Goal: Task Accomplishment & Management: Complete application form

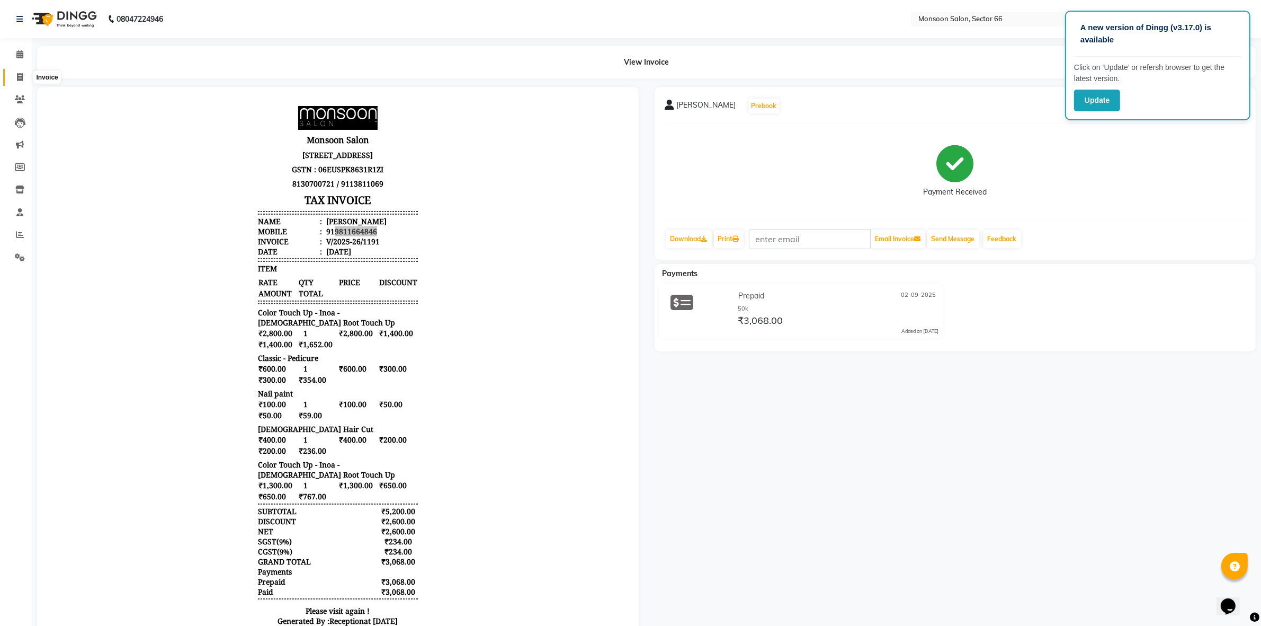
click at [20, 80] on icon at bounding box center [20, 77] width 6 height 8
select select "3741"
select select "service"
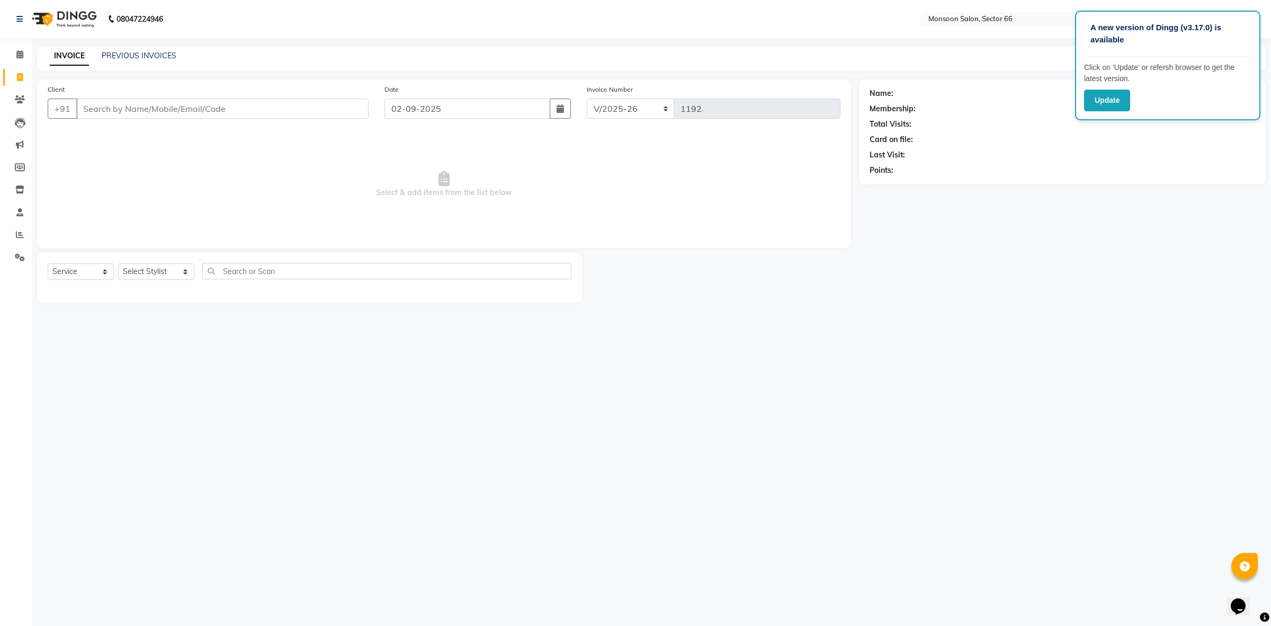
click at [263, 96] on div "Client +91" at bounding box center [208, 105] width 337 height 43
click at [204, 113] on input "Client" at bounding box center [222, 109] width 292 height 20
click at [133, 101] on input "Client" at bounding box center [222, 109] width 292 height 20
click at [138, 137] on span "Miss [PERSON_NAME]" at bounding box center [134, 133] width 88 height 11
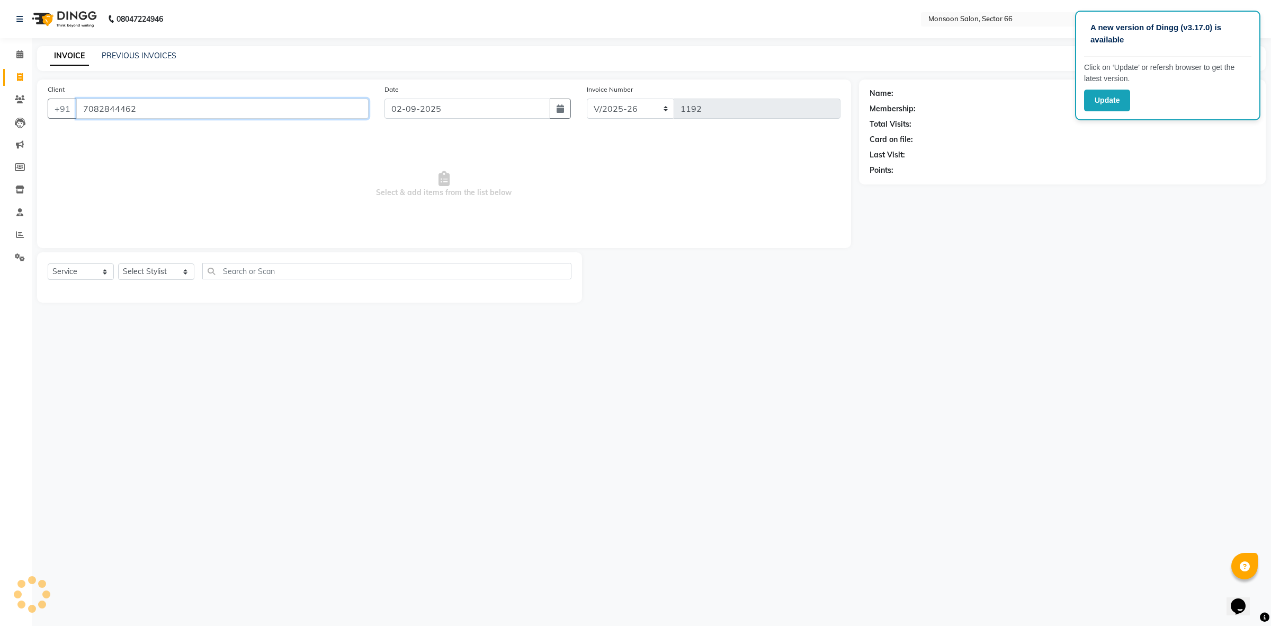
type input "7082844462"
select select "1: Object"
click at [933, 94] on link "Miss [PERSON_NAME]" at bounding box center [934, 93] width 77 height 11
click at [189, 114] on input "7082844462" at bounding box center [222, 109] width 292 height 20
type input "7"
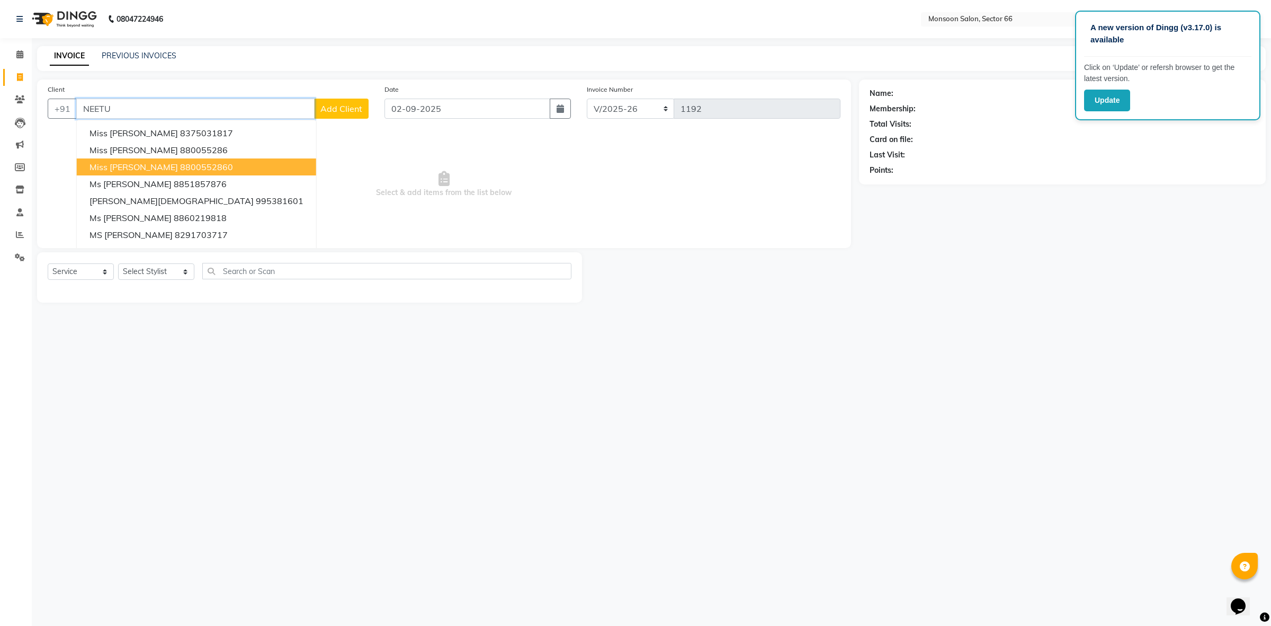
click at [192, 163] on ngb-highlight "8800552860" at bounding box center [206, 167] width 53 height 11
type input "8800552860"
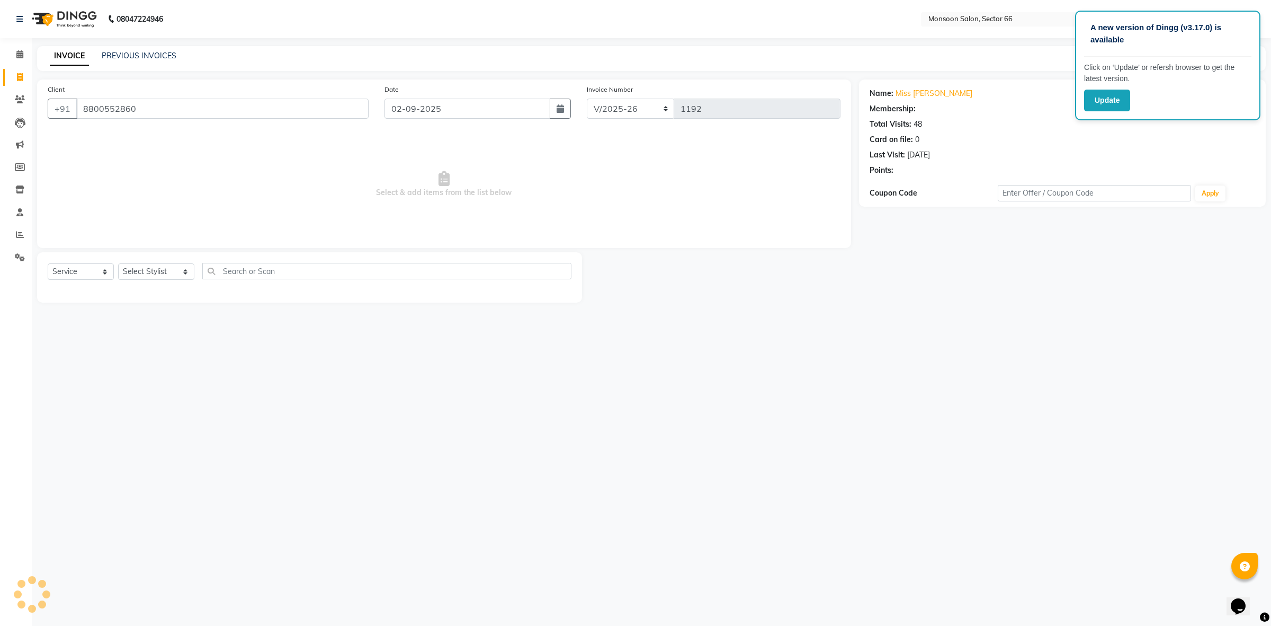
select select "1: Object"
click at [146, 274] on select "Select Stylist [PERSON_NAME] ([DATE]) Ajit [PERSON_NAME] chitra [PERSON_NAME] k…" at bounding box center [156, 271] width 76 height 16
click at [933, 97] on link "Miss [PERSON_NAME]" at bounding box center [934, 93] width 77 height 11
click at [160, 273] on select "Select Stylist [PERSON_NAME] ([DATE]) Ajit [PERSON_NAME] chitra [PERSON_NAME] k…" at bounding box center [156, 271] width 76 height 16
select select "17883"
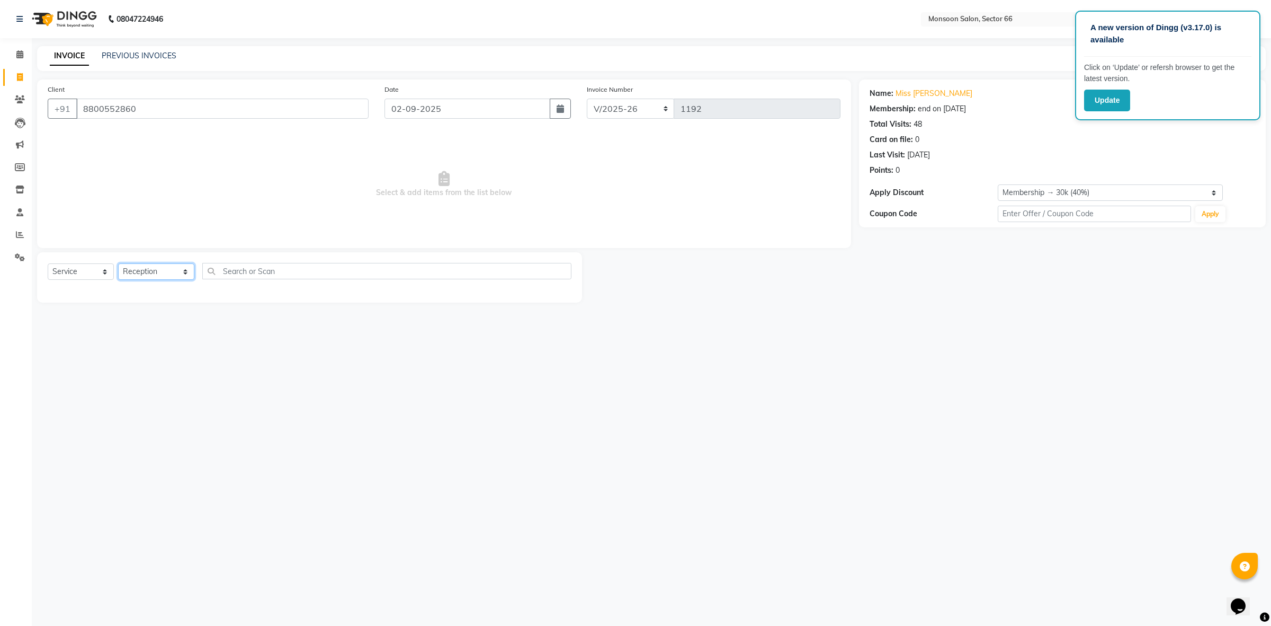
click at [118, 263] on select "Select Stylist [PERSON_NAME] ([DATE]) Ajit [PERSON_NAME] chitra [PERSON_NAME] k…" at bounding box center [156, 271] width 76 height 16
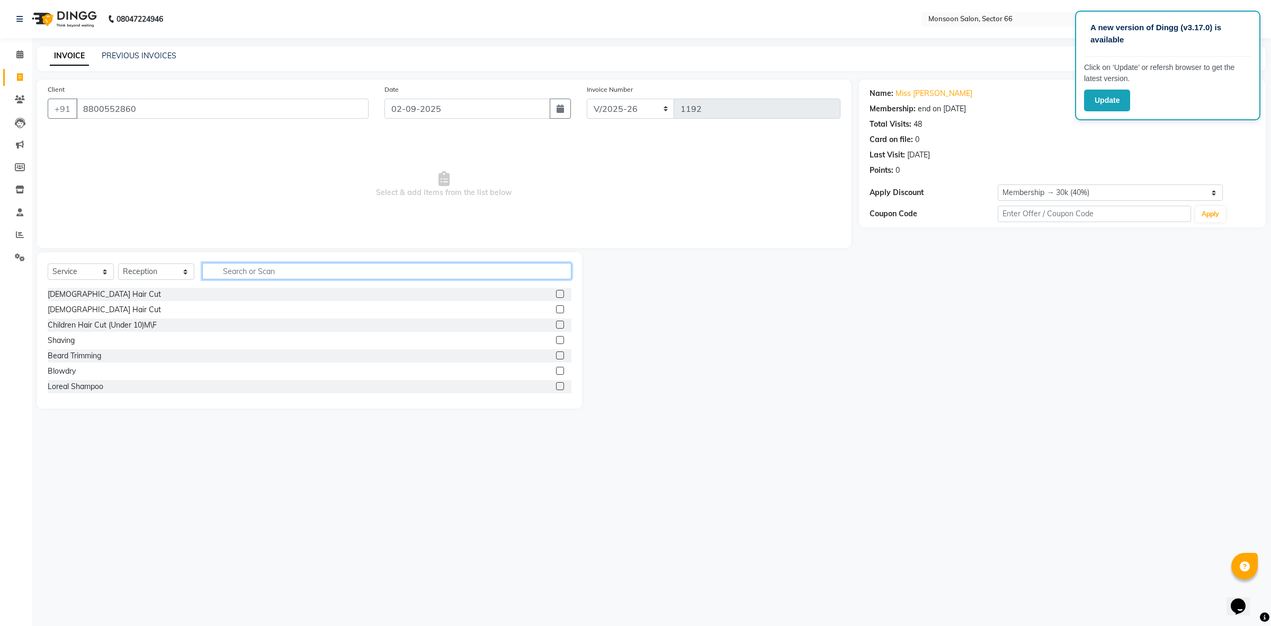
click at [242, 272] on input "text" at bounding box center [386, 271] width 369 height 16
type input "ARM"
click at [89, 373] on div "Deluxe - Full Arms" at bounding box center [79, 370] width 62 height 11
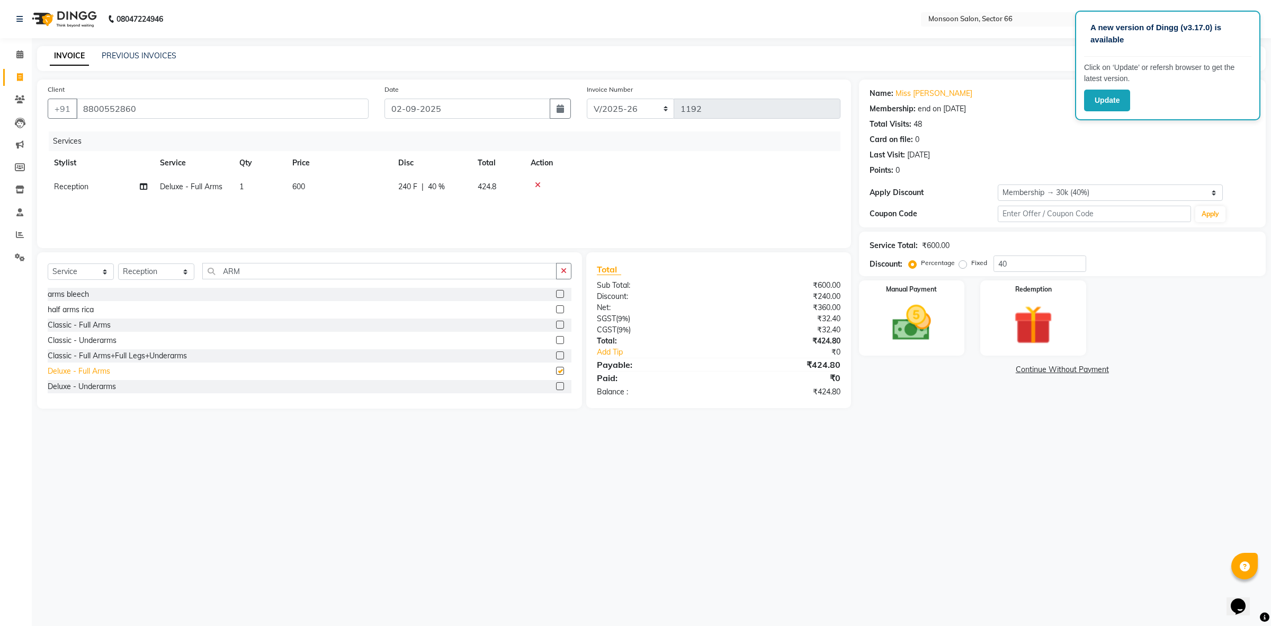
checkbox input "false"
click at [279, 273] on input "ARM" at bounding box center [379, 271] width 354 height 16
type input "A"
type input "EYE"
click at [101, 310] on div "Threading - Eyebrows + Upper Lips" at bounding box center [108, 309] width 120 height 11
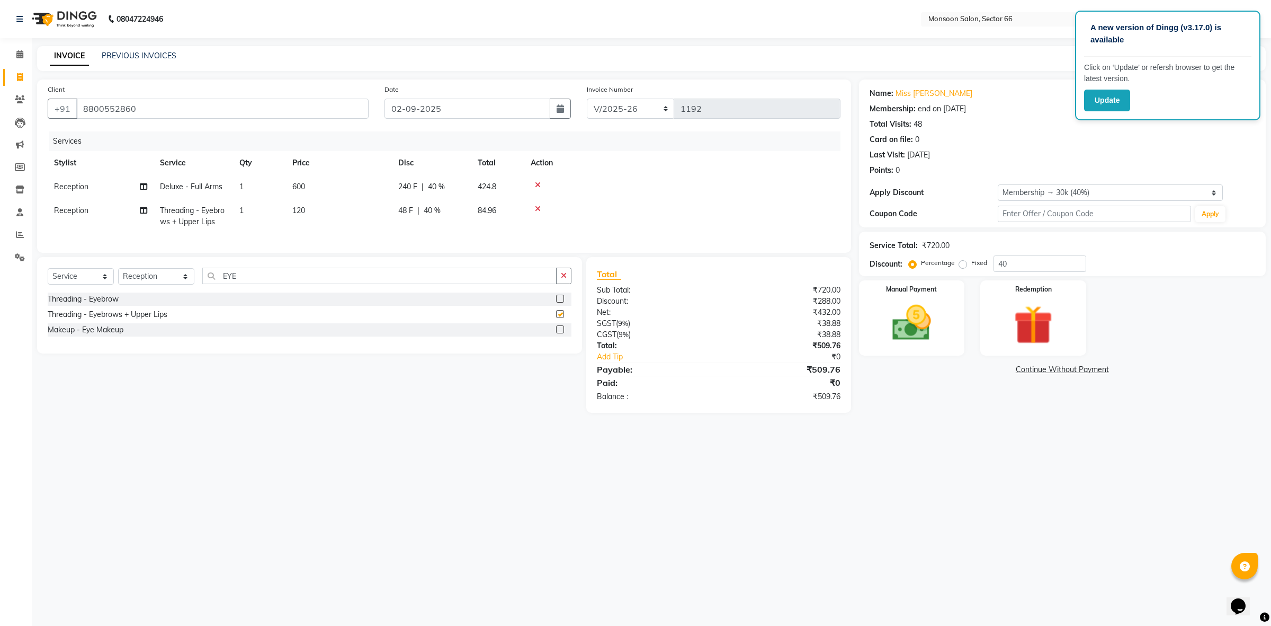
checkbox input "false"
click at [308, 184] on td "600" at bounding box center [339, 187] width 106 height 24
select select "17883"
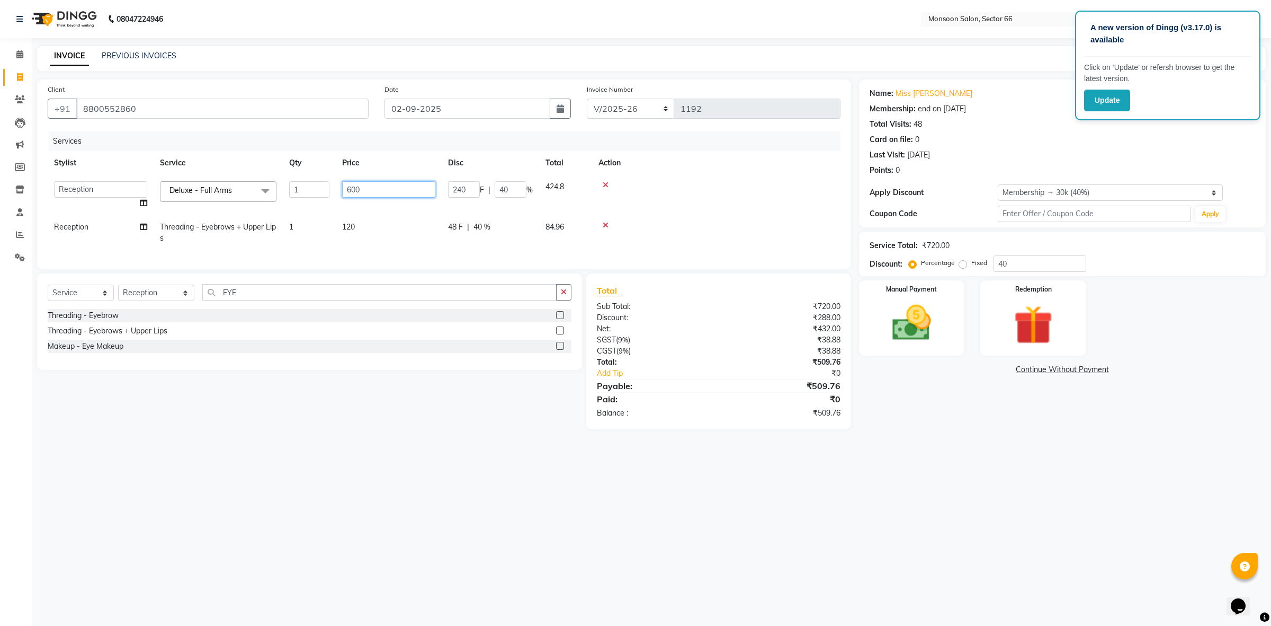
drag, startPoint x: 376, startPoint y: 196, endPoint x: 301, endPoint y: 205, distance: 75.7
click at [301, 205] on tr "[PERSON_NAME] ([DATE]) Ajit [PERSON_NAME] chitra [PERSON_NAME] kajal kunal [PER…" at bounding box center [444, 195] width 793 height 40
type input "800"
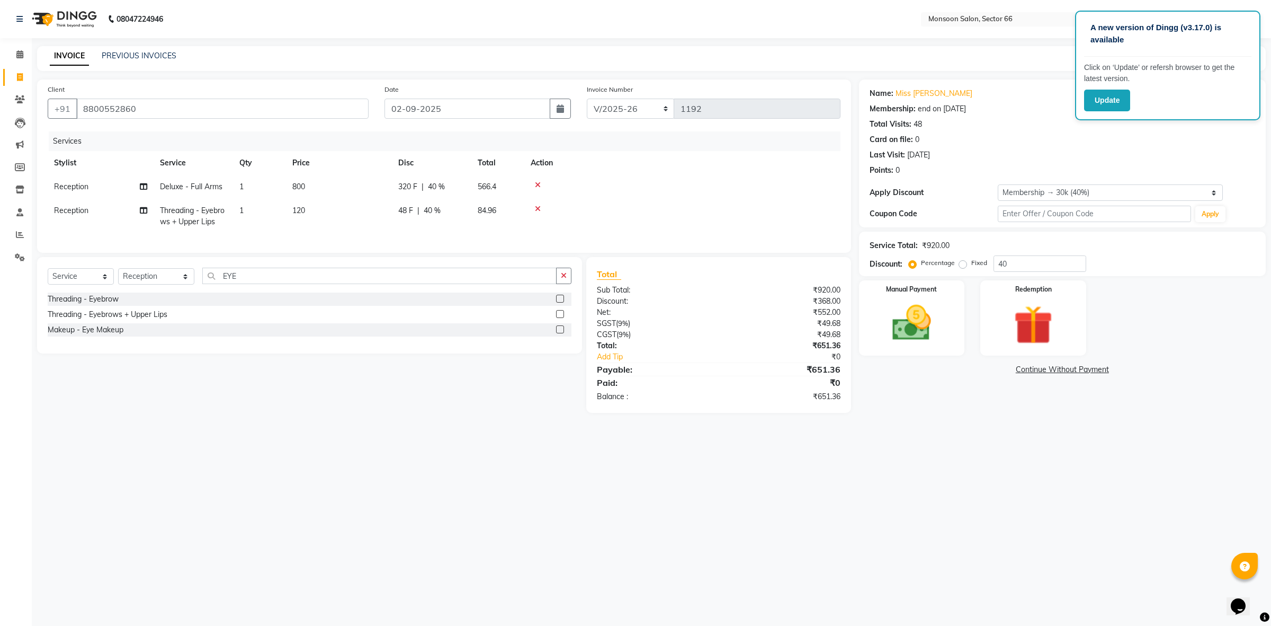
click at [788, 166] on th "Action" at bounding box center [682, 163] width 316 height 24
drag, startPoint x: 1039, startPoint y: 320, endPoint x: 1013, endPoint y: 334, distance: 29.6
click at [1038, 321] on img at bounding box center [1034, 325] width 66 height 50
click at [946, 366] on span "Prepaid" at bounding box center [950, 370] width 29 height 12
click at [951, 369] on span "Prepaid" at bounding box center [950, 370] width 29 height 12
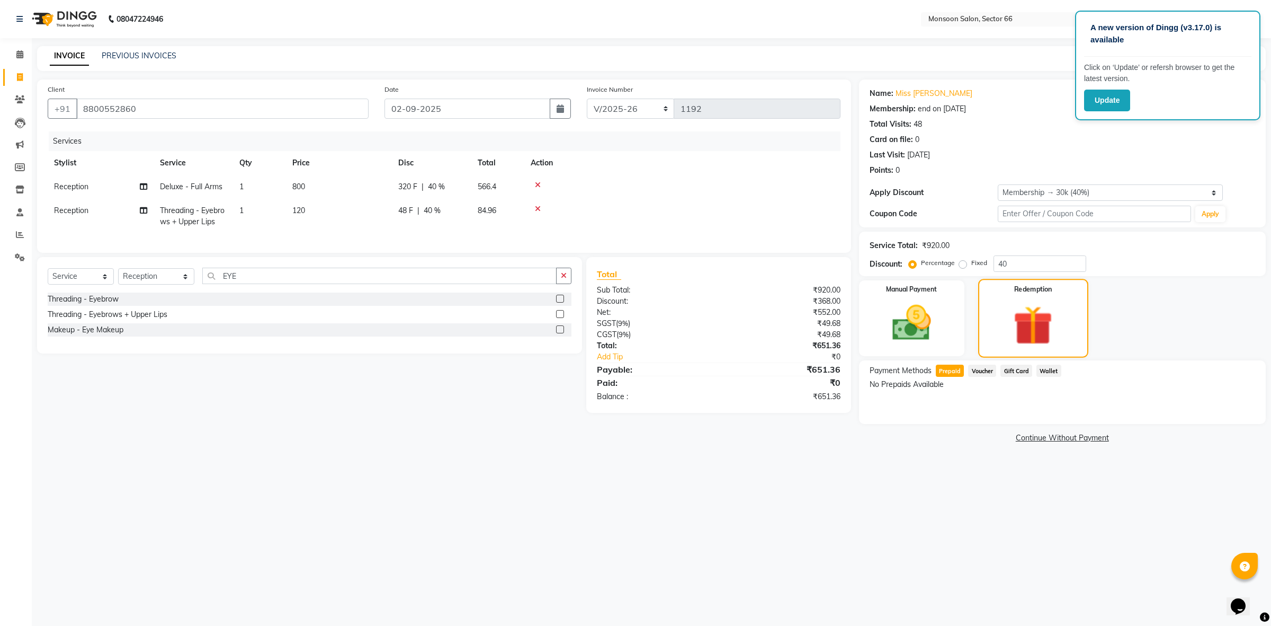
click at [1052, 318] on img at bounding box center [1033, 325] width 64 height 49
click at [212, 104] on input "8800552860" at bounding box center [222, 109] width 292 height 20
type input "880055286"
type input "0"
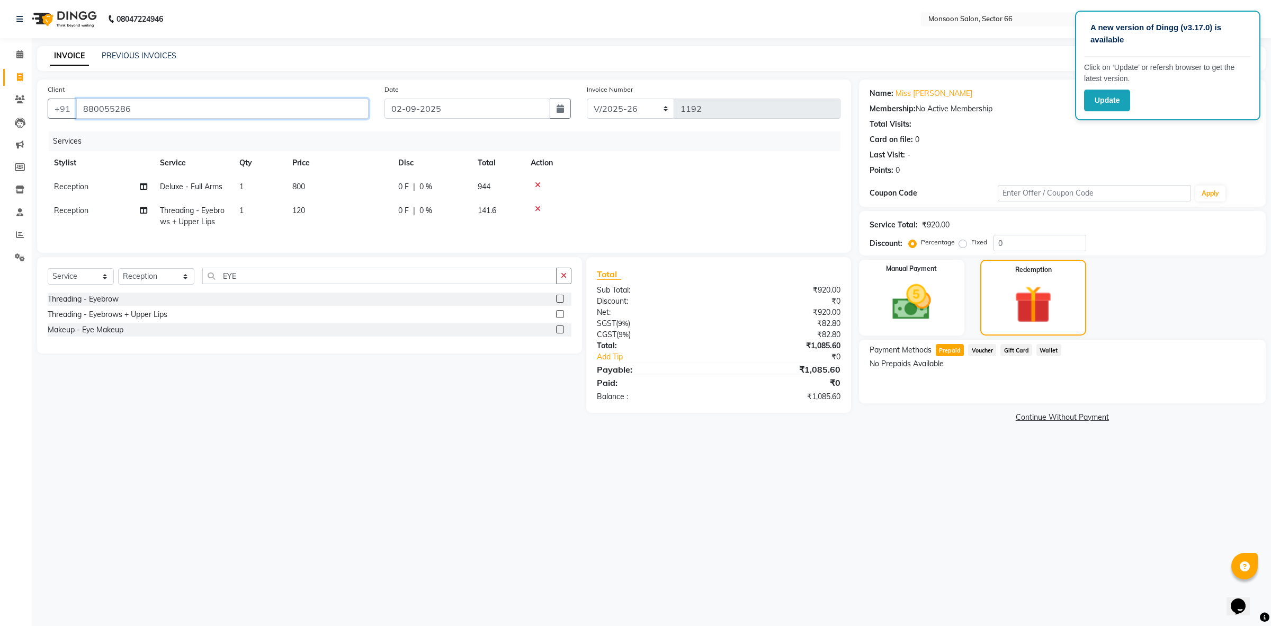
click at [219, 111] on input "880055286" at bounding box center [222, 109] width 292 height 20
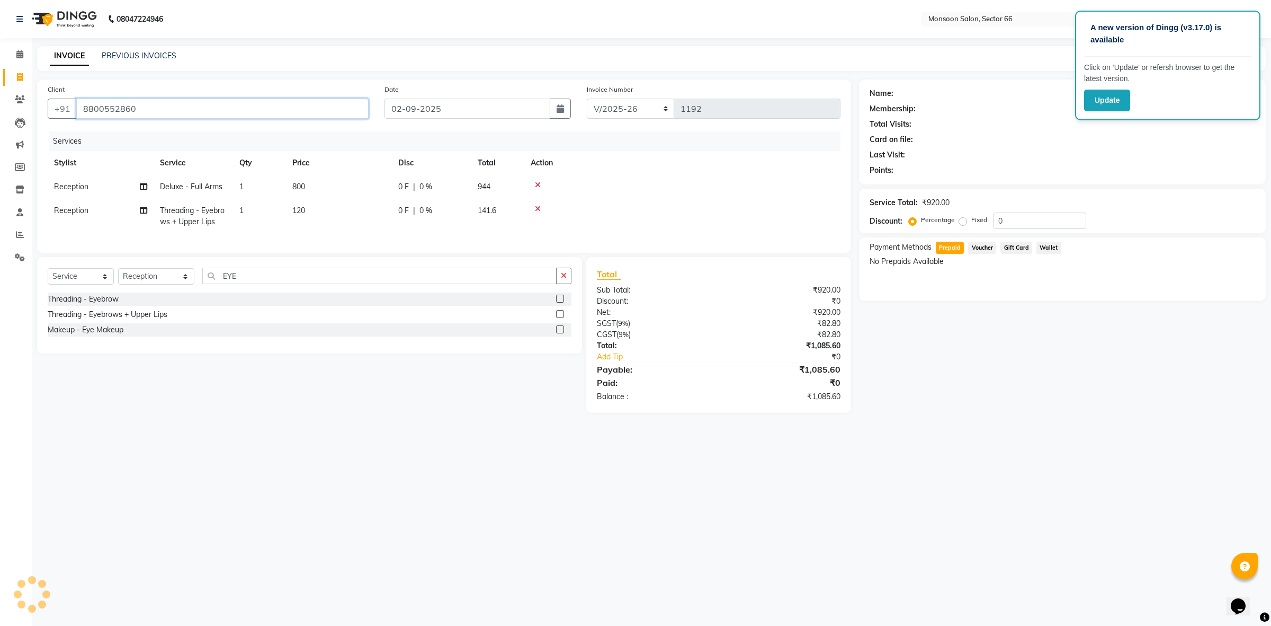
type input "8800552860"
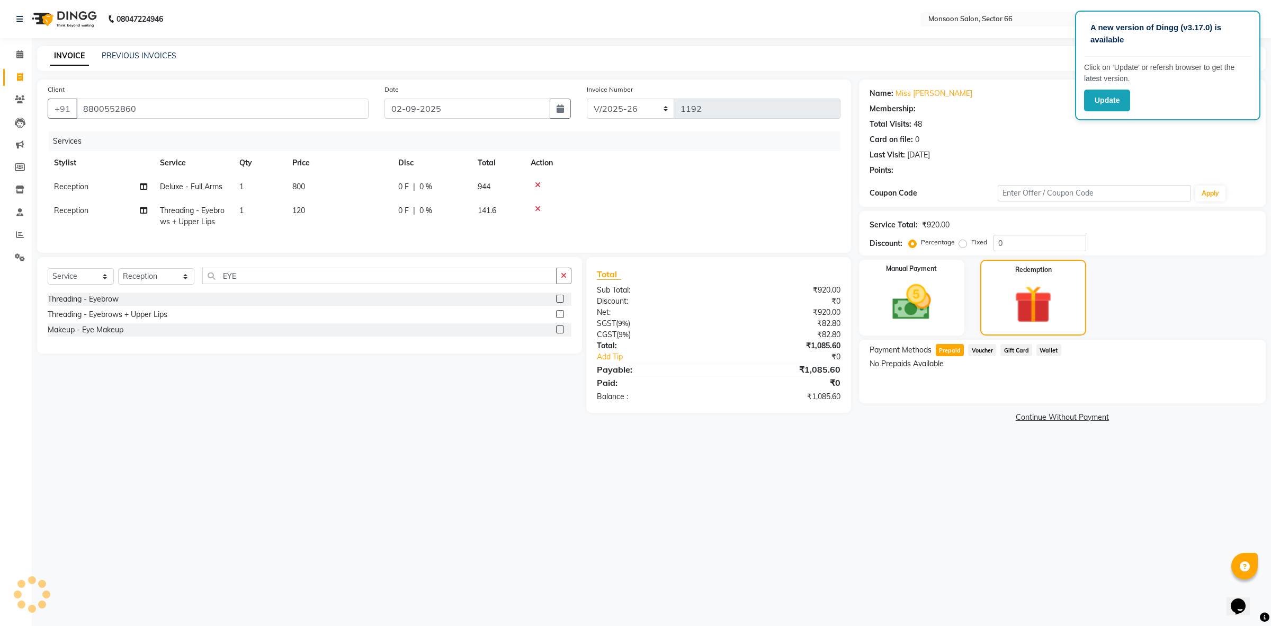
select select "1: Object"
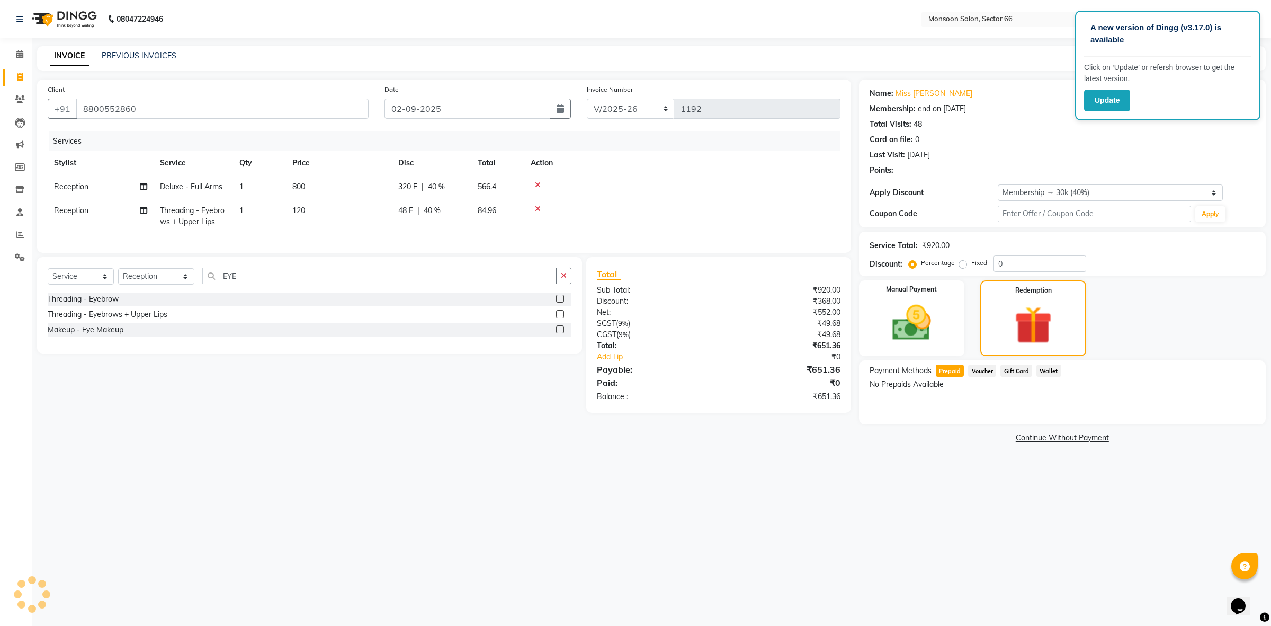
type input "40"
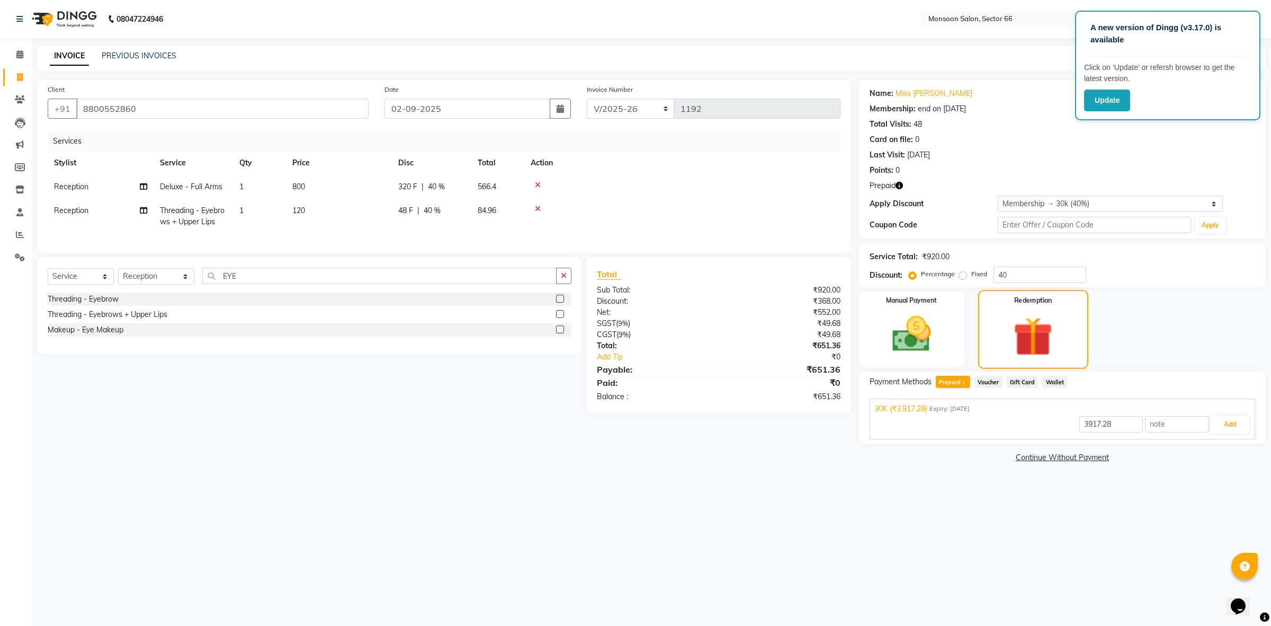
click at [1012, 344] on img at bounding box center [1033, 336] width 64 height 49
click at [909, 338] on img at bounding box center [912, 334] width 66 height 47
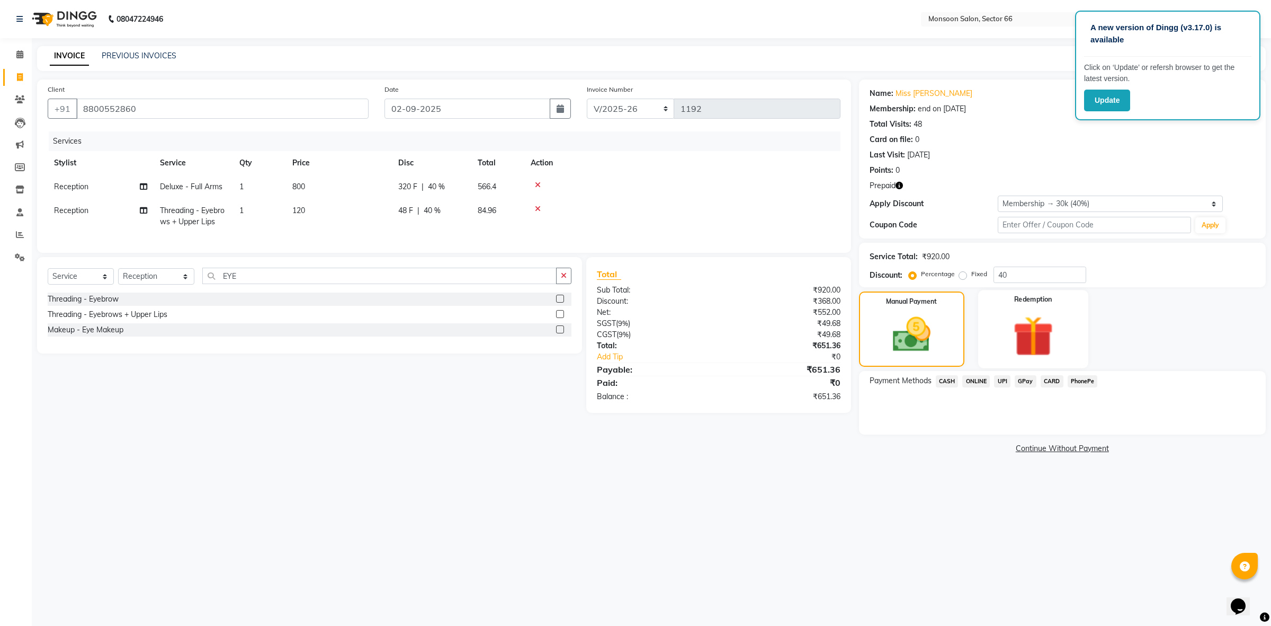
click at [1010, 333] on img at bounding box center [1034, 336] width 66 height 50
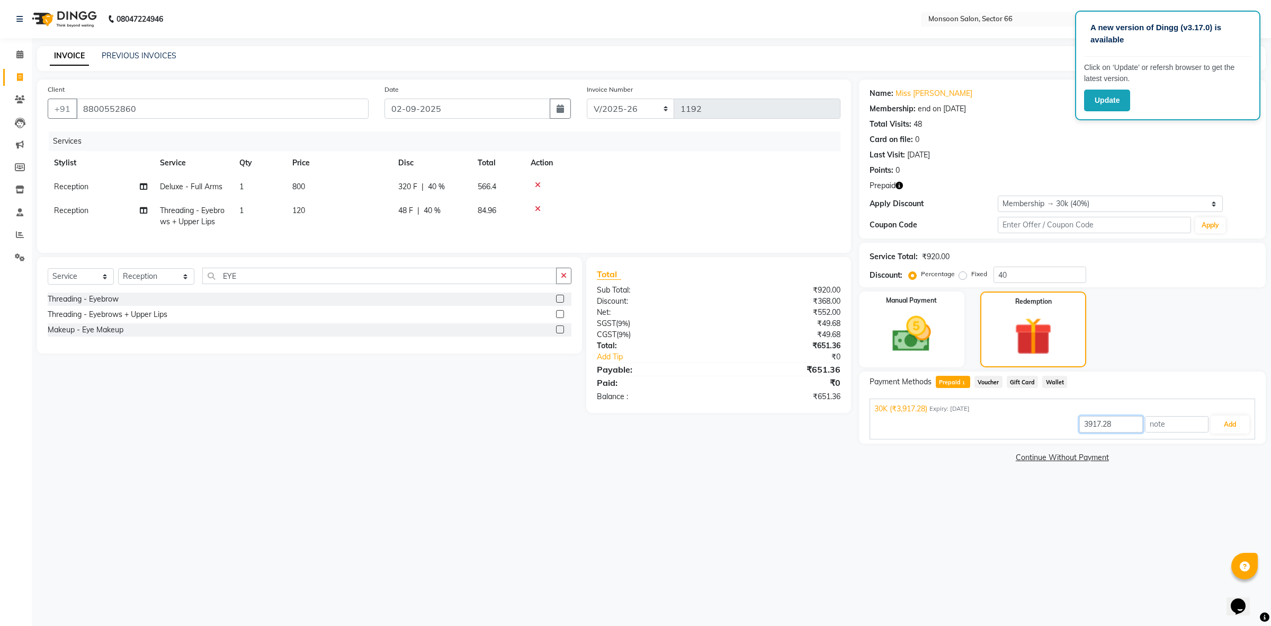
click at [1118, 426] on input "3917.28" at bounding box center [1111, 424] width 64 height 16
drag, startPoint x: 1119, startPoint y: 426, endPoint x: 1018, endPoint y: 426, distance: 100.6
click at [1018, 426] on div "3917.28 Add" at bounding box center [1062, 424] width 376 height 20
type input "651.36"
click at [1231, 423] on button "Add" at bounding box center [1230, 424] width 39 height 18
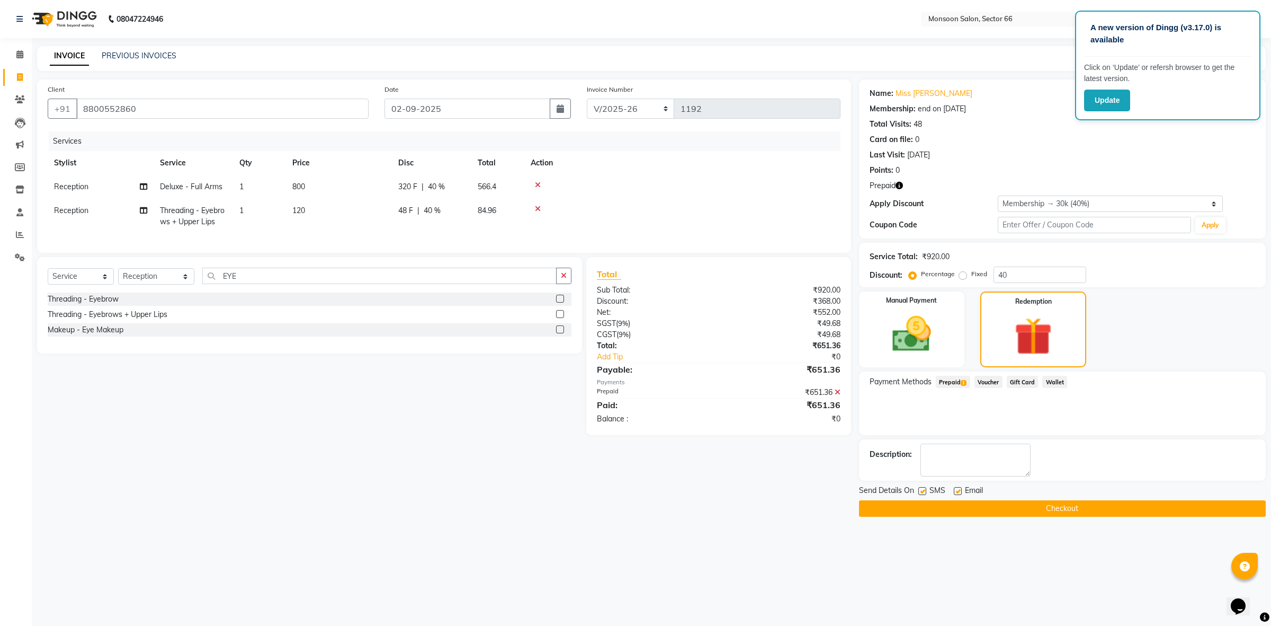
click at [1071, 507] on button "Checkout" at bounding box center [1062, 508] width 407 height 16
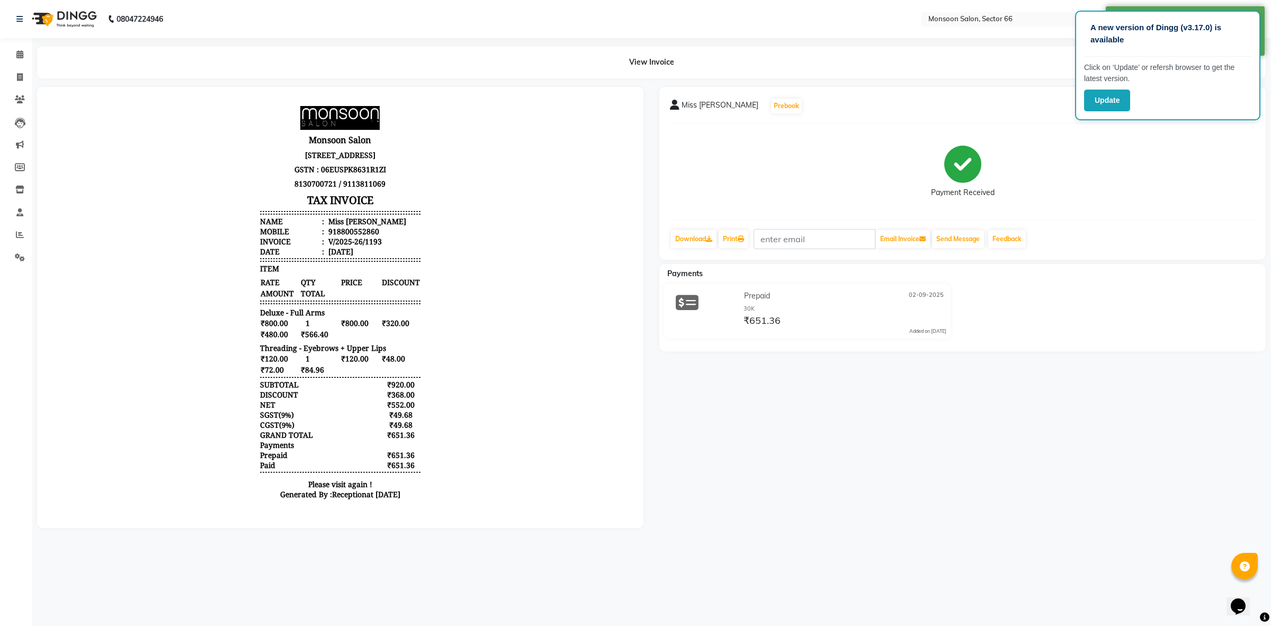
scroll to position [8, 0]
click at [22, 78] on icon at bounding box center [20, 77] width 6 height 8
select select "service"
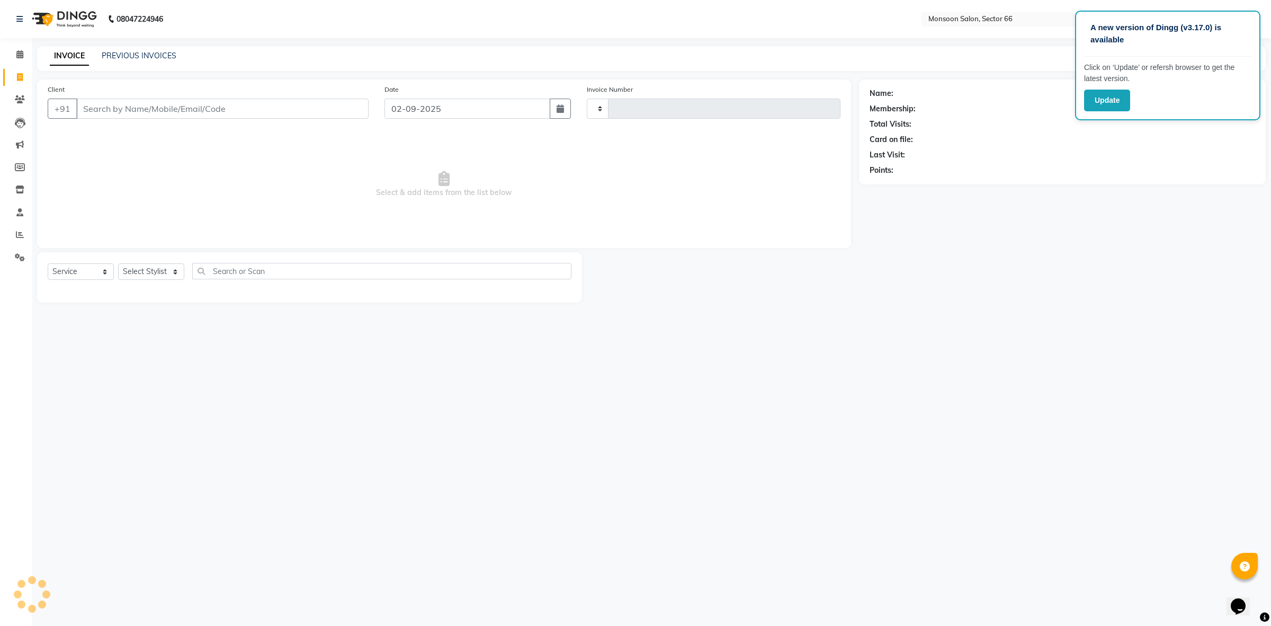
type input "1194"
select select "3741"
drag, startPoint x: 157, startPoint y: 120, endPoint x: 147, endPoint y: 115, distance: 11.8
click at [151, 118] on div "Client +91" at bounding box center [208, 105] width 337 height 43
click at [146, 114] on input "Client" at bounding box center [222, 109] width 292 height 20
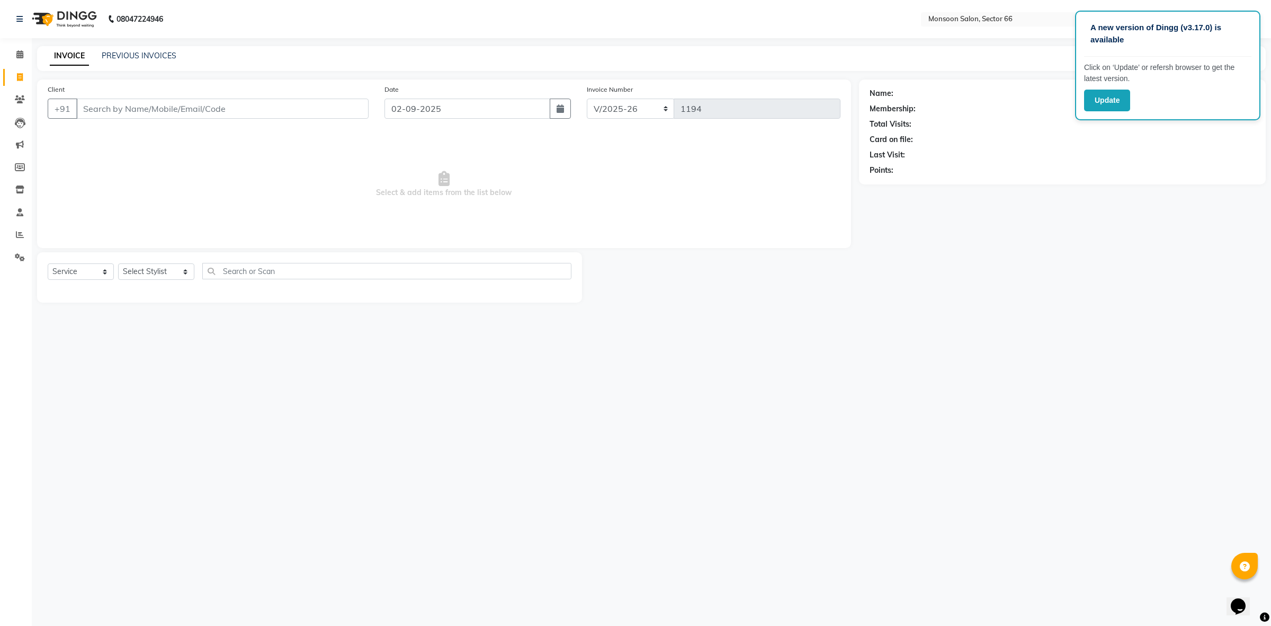
click at [1141, 306] on main "INVOICE PREVIOUS INVOICES Create New Save Client +91 Date [DATE] Invoice Number…" at bounding box center [651, 182] width 1239 height 272
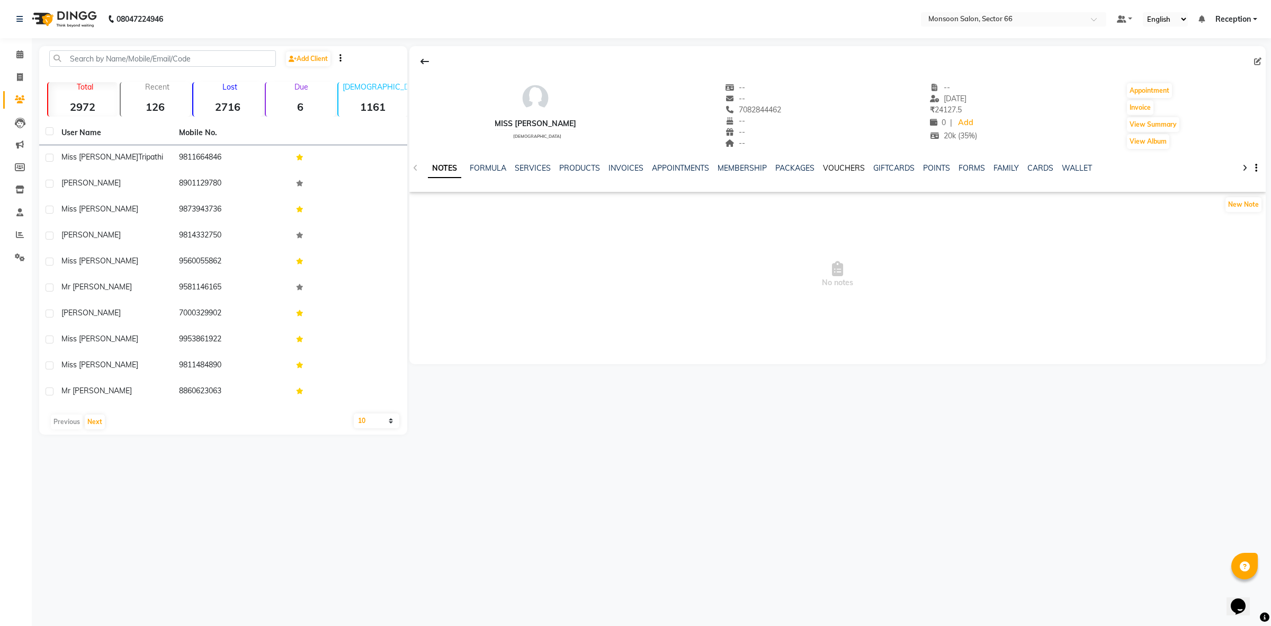
click at [846, 166] on link "VOUCHERS" at bounding box center [844, 168] width 42 height 10
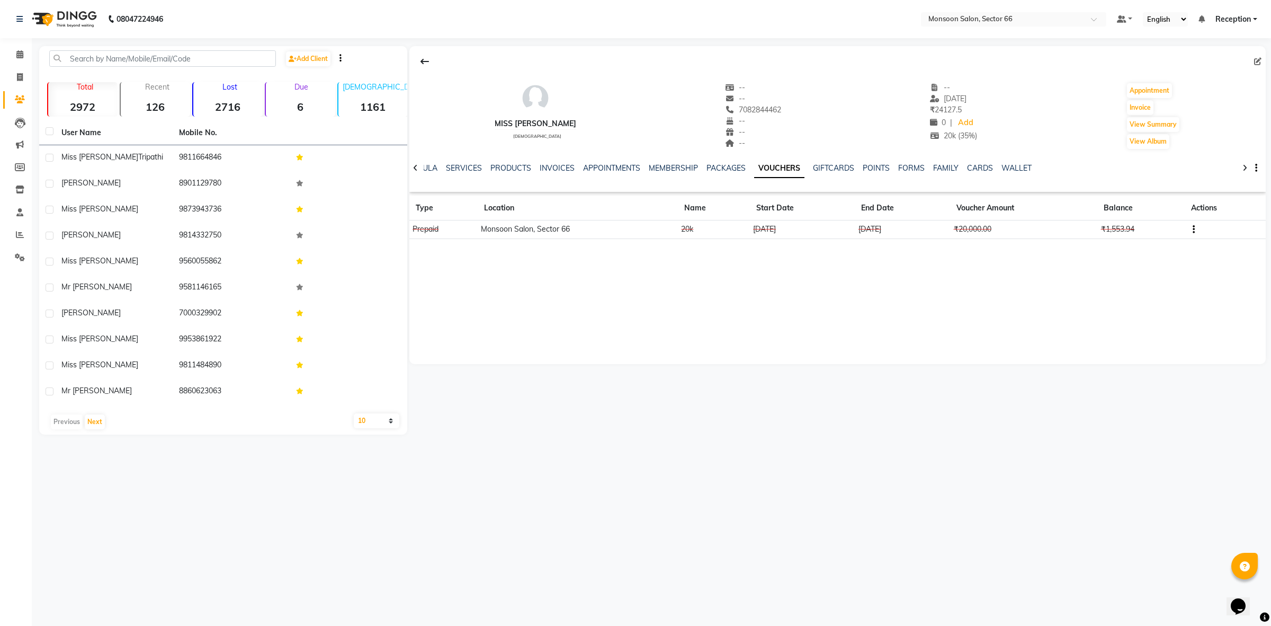
click at [1193, 229] on icon "button" at bounding box center [1194, 229] width 2 height 1
click at [1142, 229] on div "Edit" at bounding box center [1144, 228] width 66 height 13
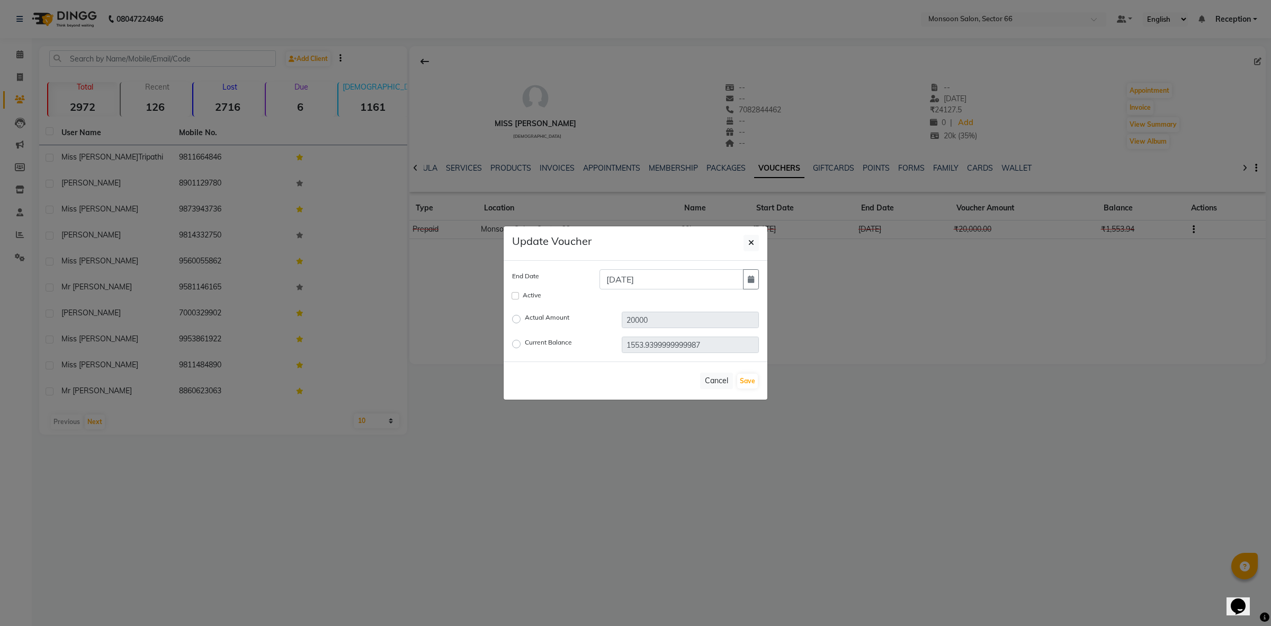
click at [523, 292] on label "Active" at bounding box center [532, 295] width 19 height 10
click at [519, 292] on input "Active" at bounding box center [515, 295] width 7 height 7
checkbox input "true"
click at [747, 379] on button "Save" at bounding box center [747, 380] width 21 height 15
checkbox input "false"
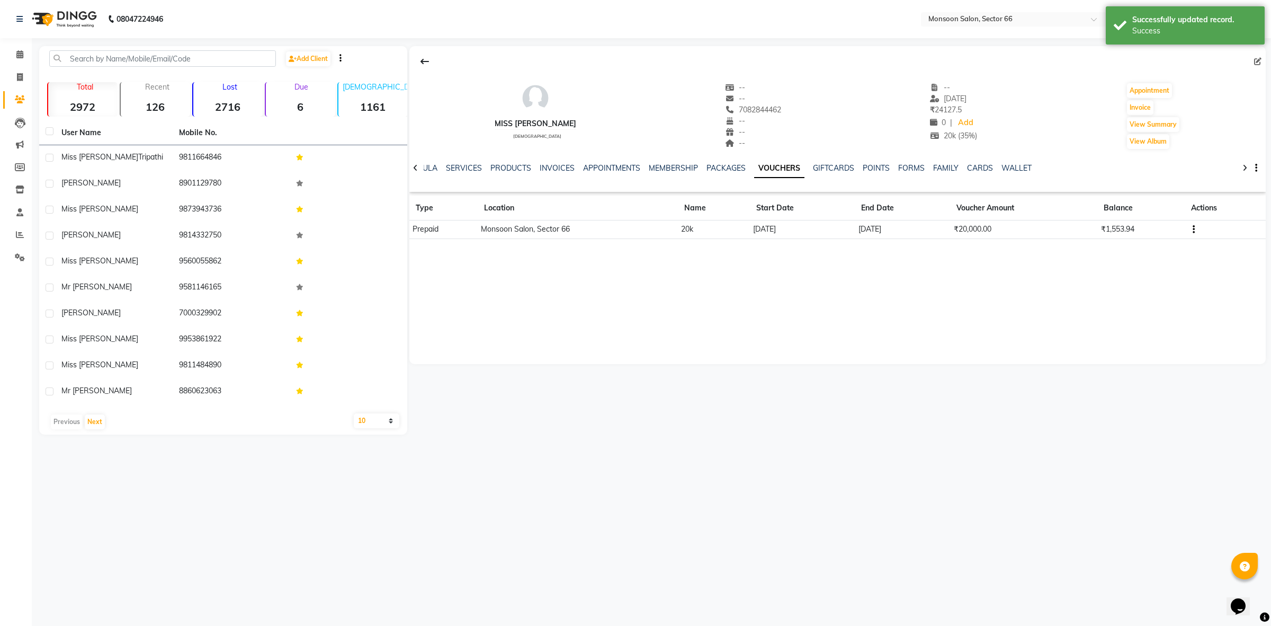
drag, startPoint x: 718, startPoint y: 109, endPoint x: 781, endPoint y: 102, distance: 63.9
click at [781, 102] on div "Miss Sumidha female -- -- 7082844462 -- -- -- -- 19-08-2025 ₹ 24127.5 0 | Add 2…" at bounding box center [837, 111] width 856 height 78
drag, startPoint x: 719, startPoint y: 113, endPoint x: 792, endPoint y: 107, distance: 73.3
click at [792, 107] on div "Miss Sumidha female -- -- 7082844462 -- -- -- -- 19-08-2025 ₹ 24127.5 0 | Add 2…" at bounding box center [837, 111] width 856 height 78
copy span "7082844462"
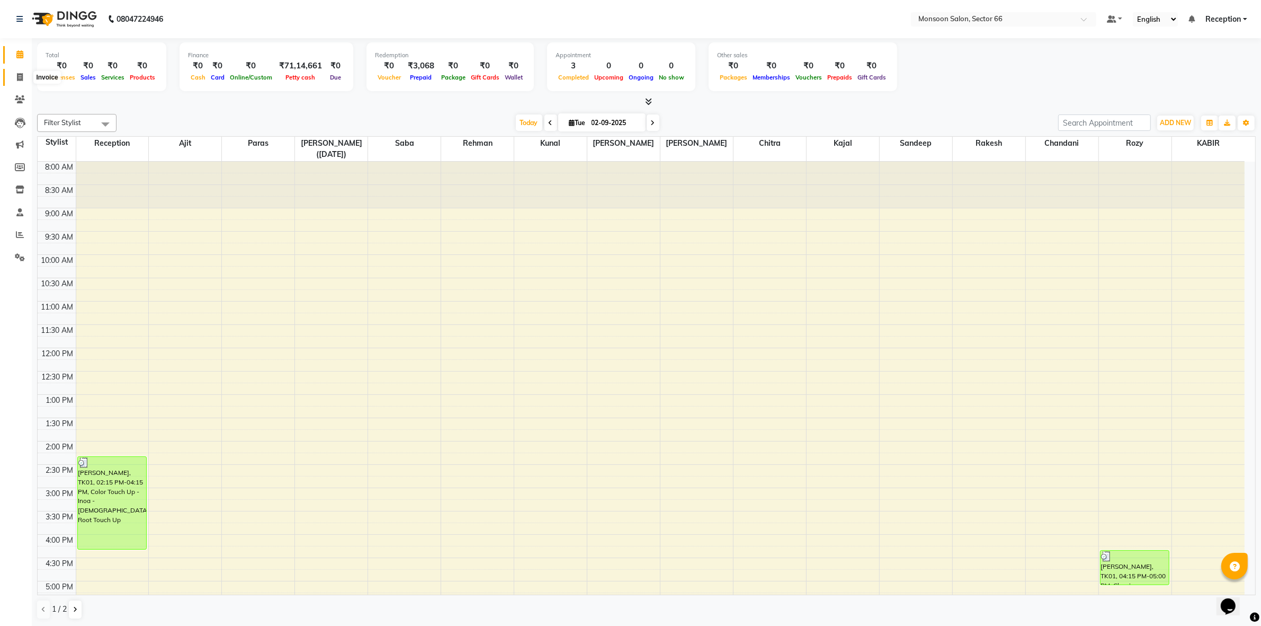
click at [17, 78] on icon at bounding box center [20, 77] width 6 height 8
select select "service"
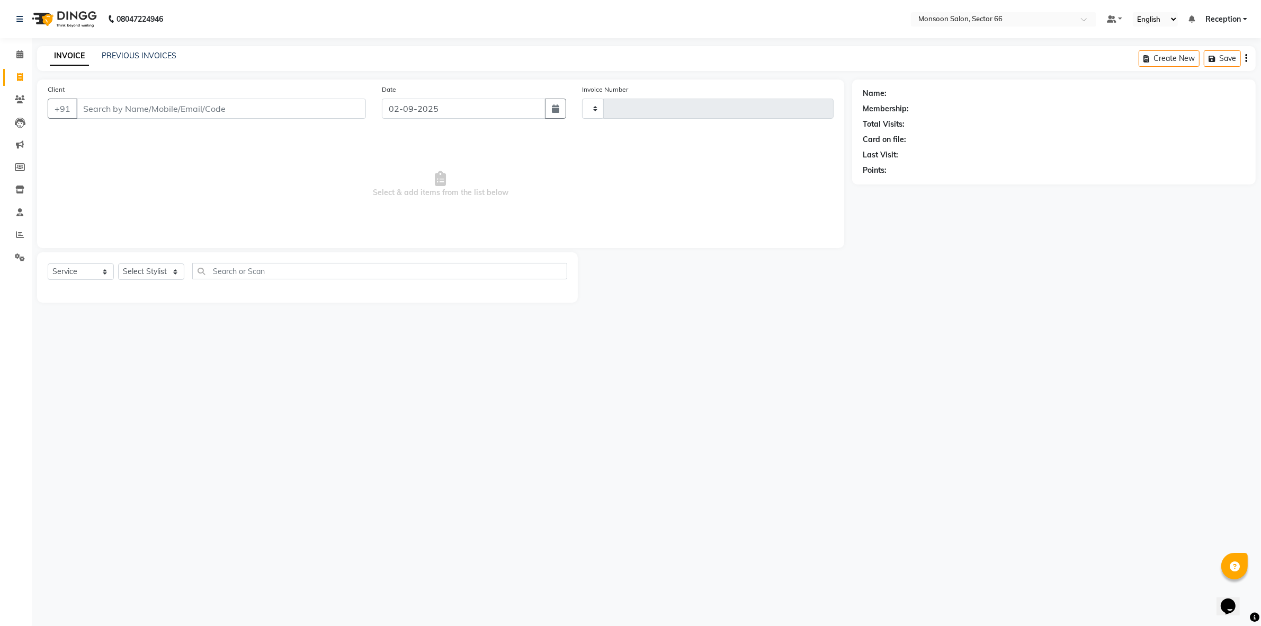
type input "1192"
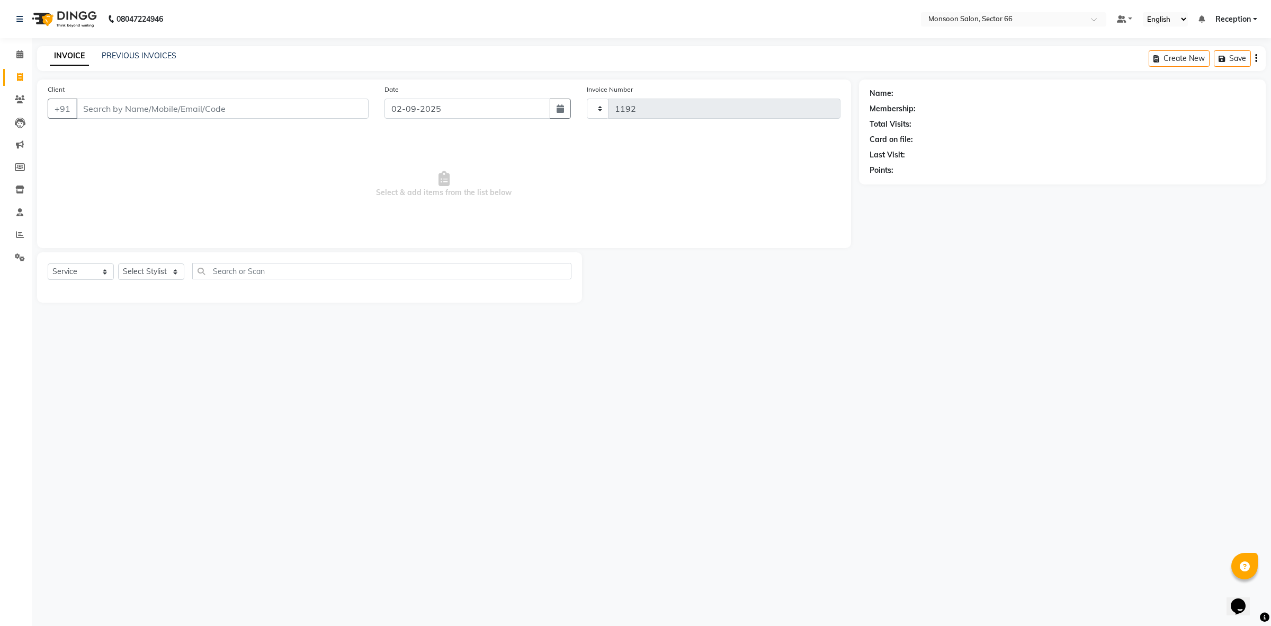
select select "3741"
drag, startPoint x: 93, startPoint y: 110, endPoint x: 99, endPoint y: 109, distance: 5.4
click at [99, 109] on input "Client" at bounding box center [222, 109] width 292 height 20
type input "7082844462"
select select "1: Object"
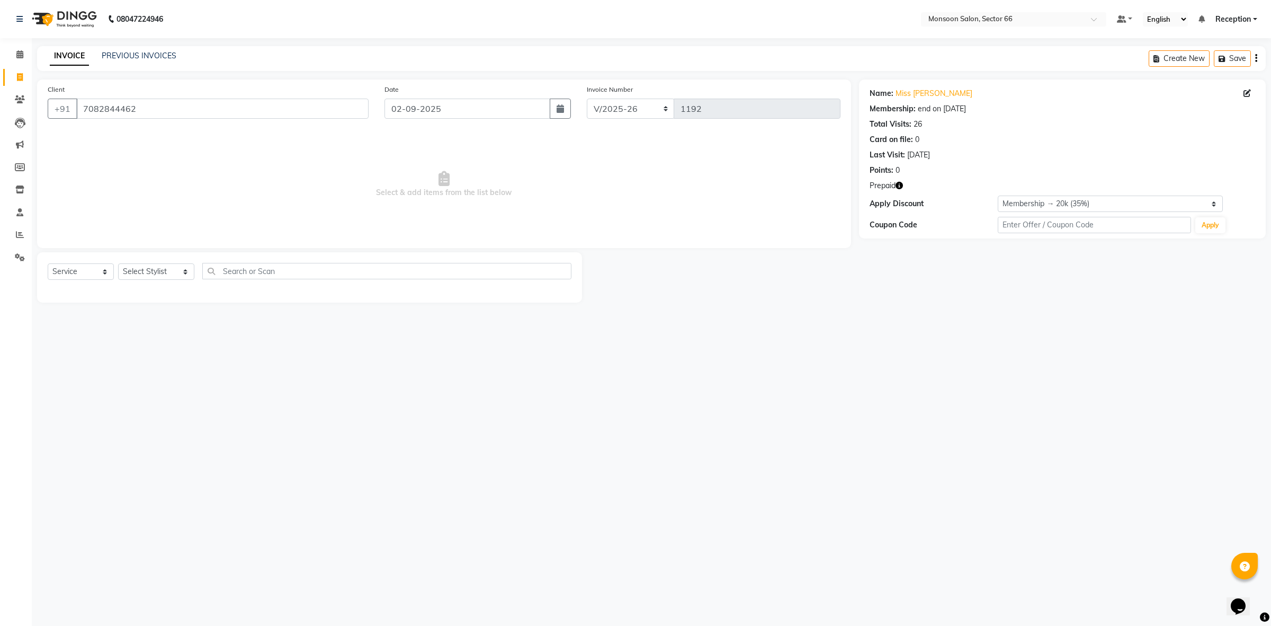
click at [899, 186] on icon "button" at bounding box center [899, 185] width 7 height 7
drag, startPoint x: 147, startPoint y: 261, endPoint x: 152, endPoint y: 274, distance: 14.1
click at [149, 263] on div "Select Service Product Membership Package Voucher Prepaid Gift Card Select Styl…" at bounding box center [309, 277] width 545 height 50
click at [152, 274] on select "Select Stylist [PERSON_NAME] ([DATE]) Ajit [PERSON_NAME] chitra [PERSON_NAME] k…" at bounding box center [156, 271] width 76 height 16
select select "17883"
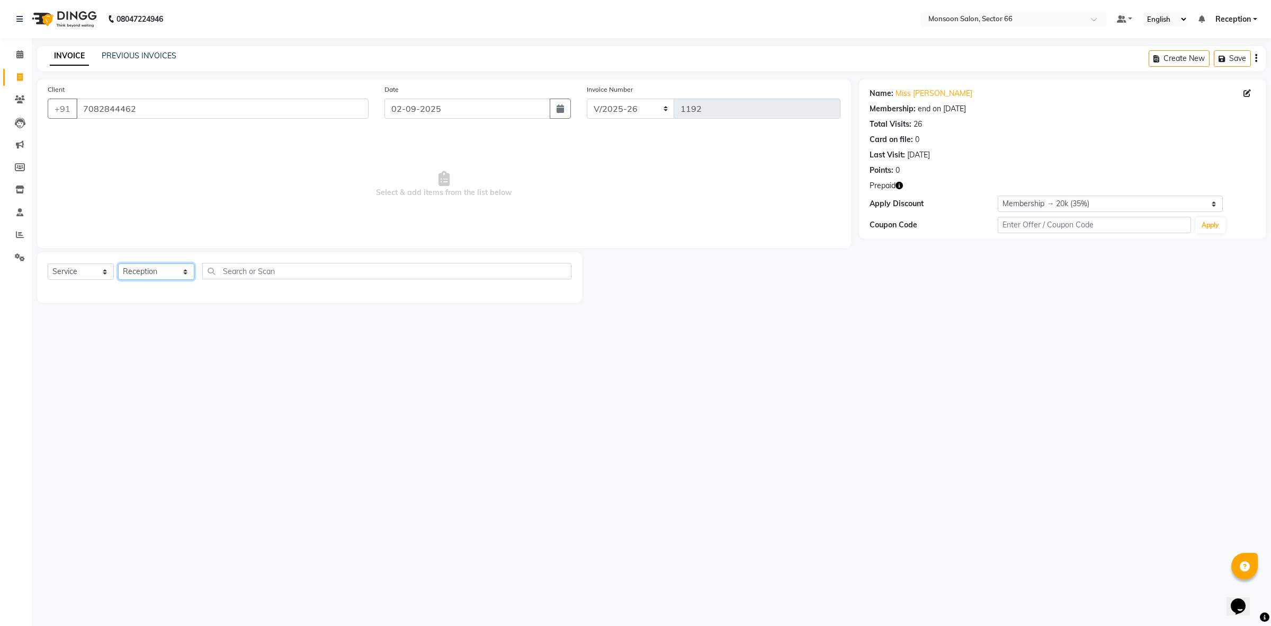
click at [118, 263] on select "Select Stylist [PERSON_NAME] ([DATE]) Ajit [PERSON_NAME] chitra [PERSON_NAME] k…" at bounding box center [156, 271] width 76 height 16
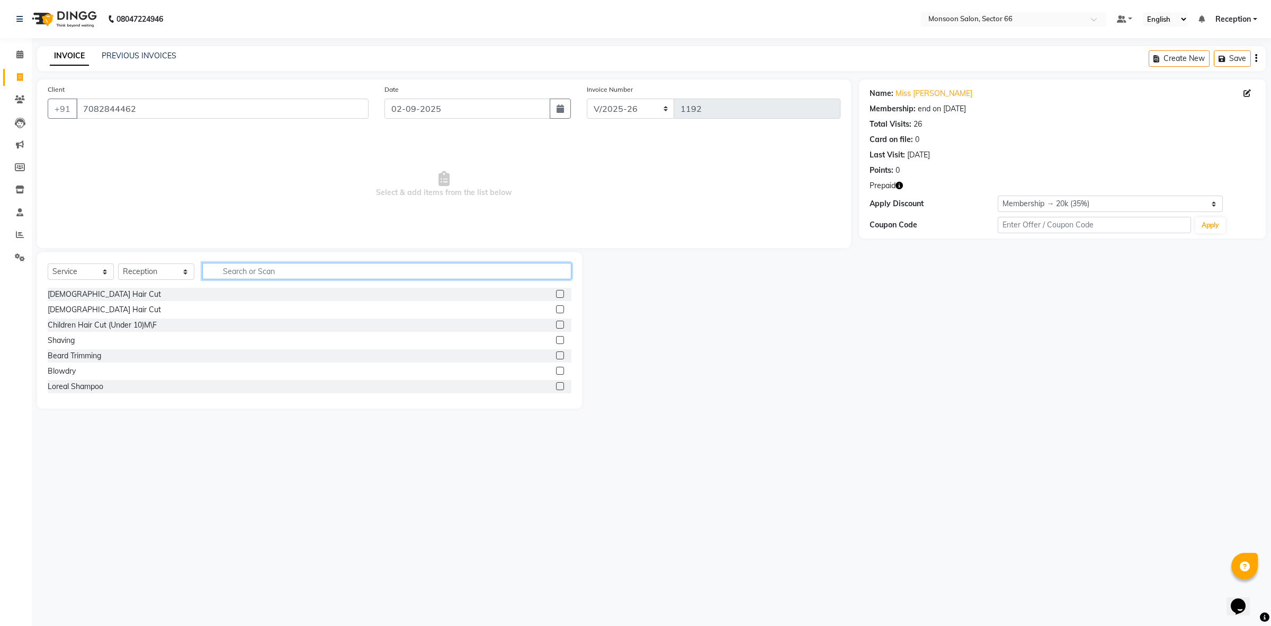
click at [260, 265] on input "text" at bounding box center [386, 271] width 369 height 16
type input "K"
click at [556, 323] on label at bounding box center [560, 324] width 8 height 8
click at [556, 323] on input "checkbox" at bounding box center [559, 324] width 7 height 7
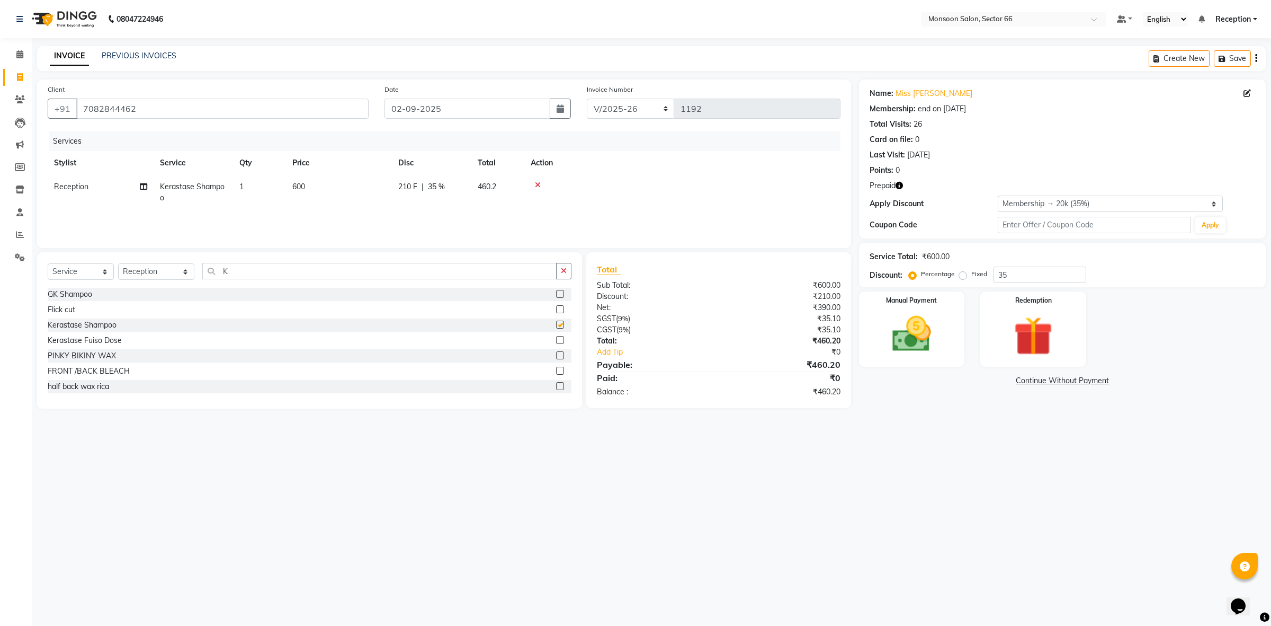
checkbox input "false"
click at [1028, 329] on img at bounding box center [1034, 336] width 66 height 50
click at [947, 380] on span "Prepaid 1" at bounding box center [953, 382] width 34 height 12
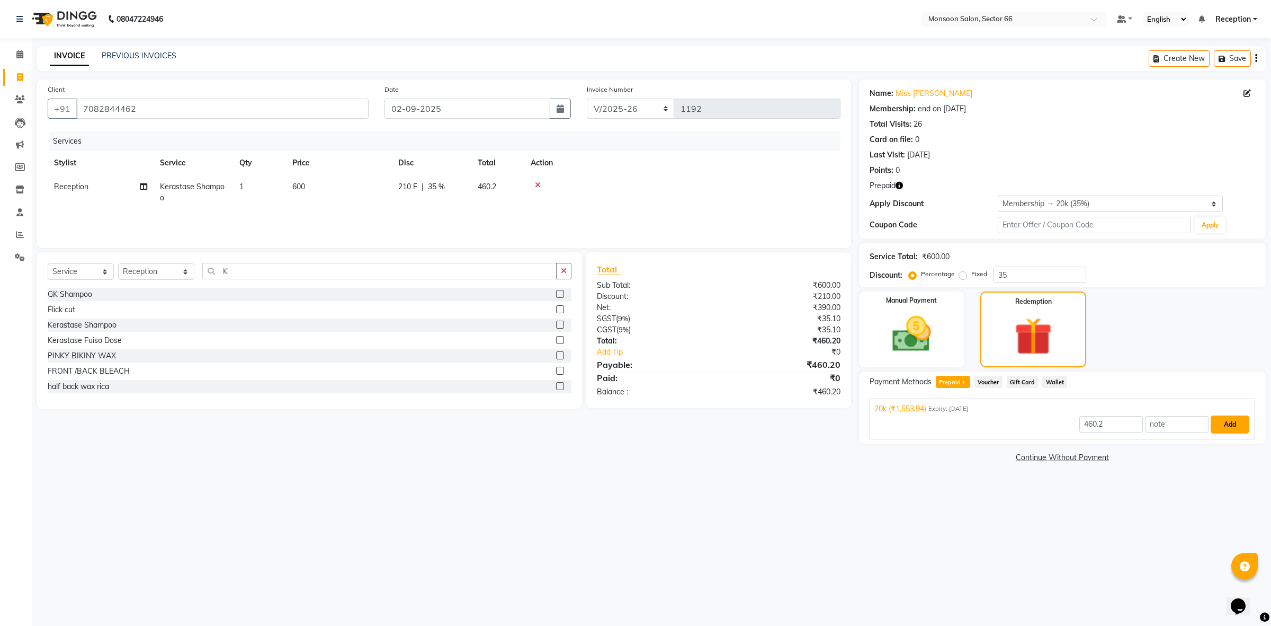
click at [1239, 426] on button "Add" at bounding box center [1230, 424] width 39 height 18
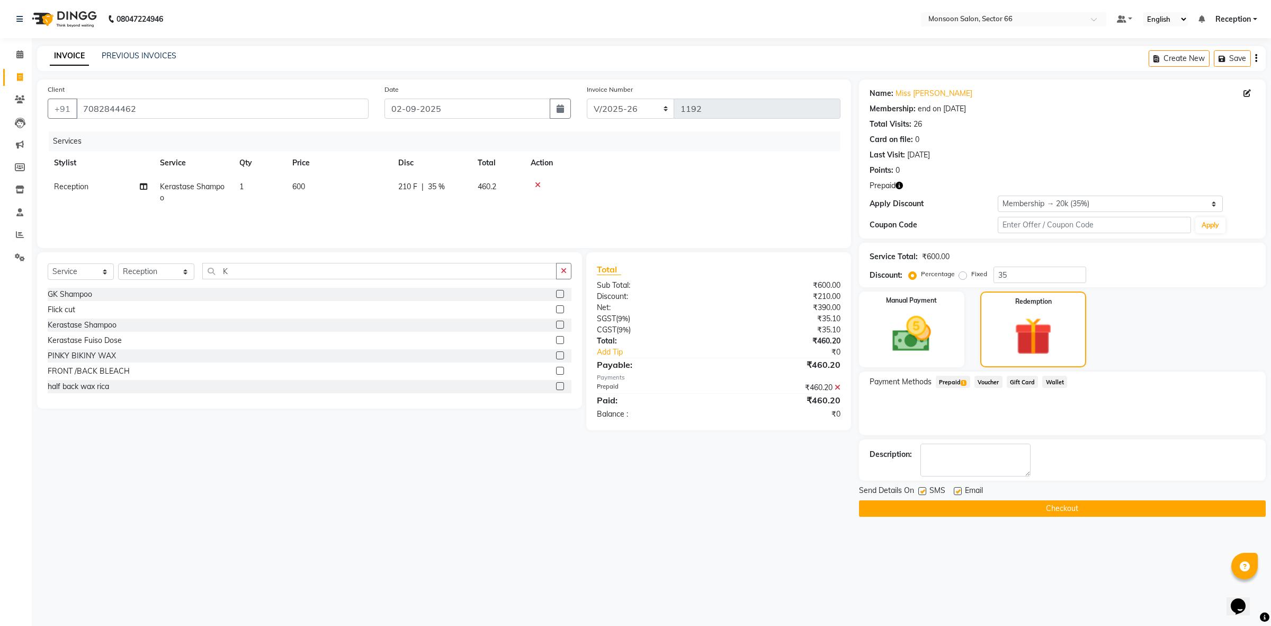
click at [1058, 510] on button "Checkout" at bounding box center [1062, 508] width 407 height 16
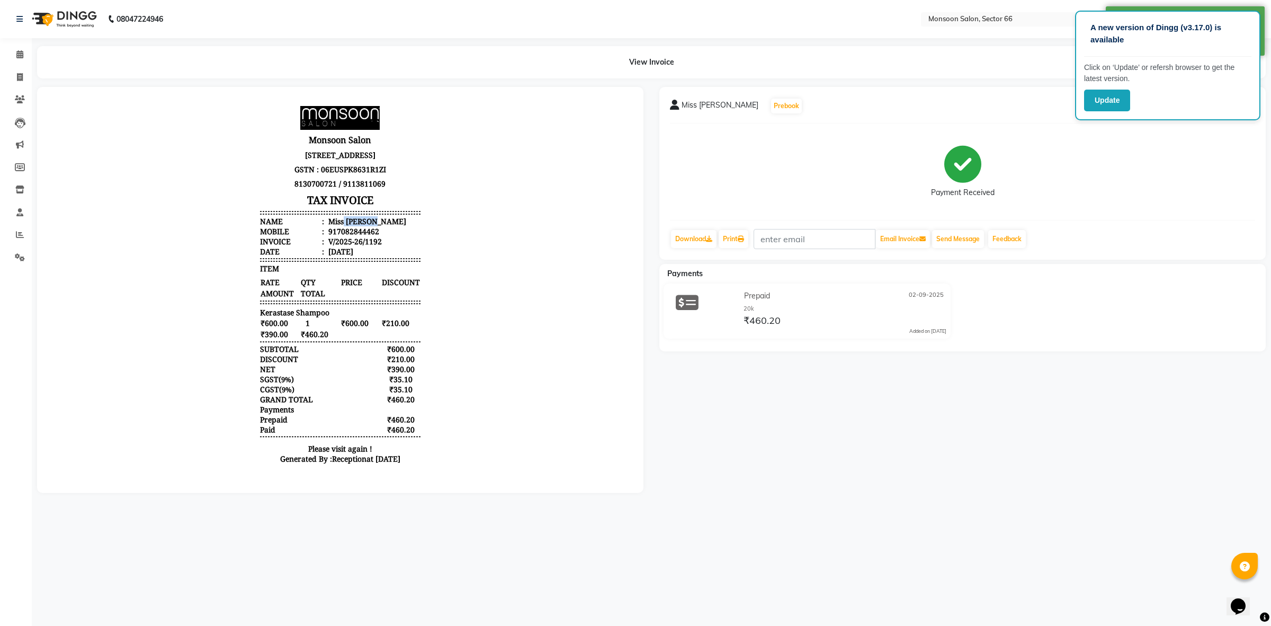
drag, startPoint x: 335, startPoint y: 231, endPoint x: 419, endPoint y: 230, distance: 84.8
click at [419, 230] on body "Monsoon Salon Unit No. 76,77,95,96 First Floor, AIPL Joystreet, Sector 66 Gurug…" at bounding box center [340, 288] width 577 height 372
copy div "Sumidha"
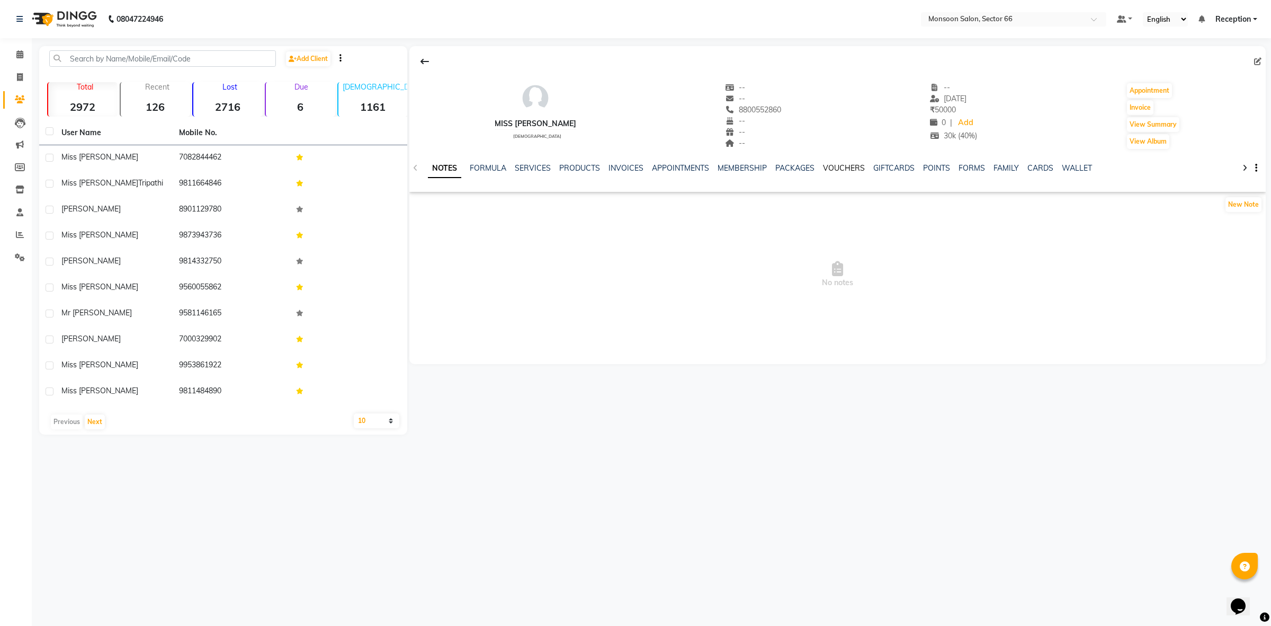
click at [844, 163] on link "VOUCHERS" at bounding box center [844, 168] width 42 height 10
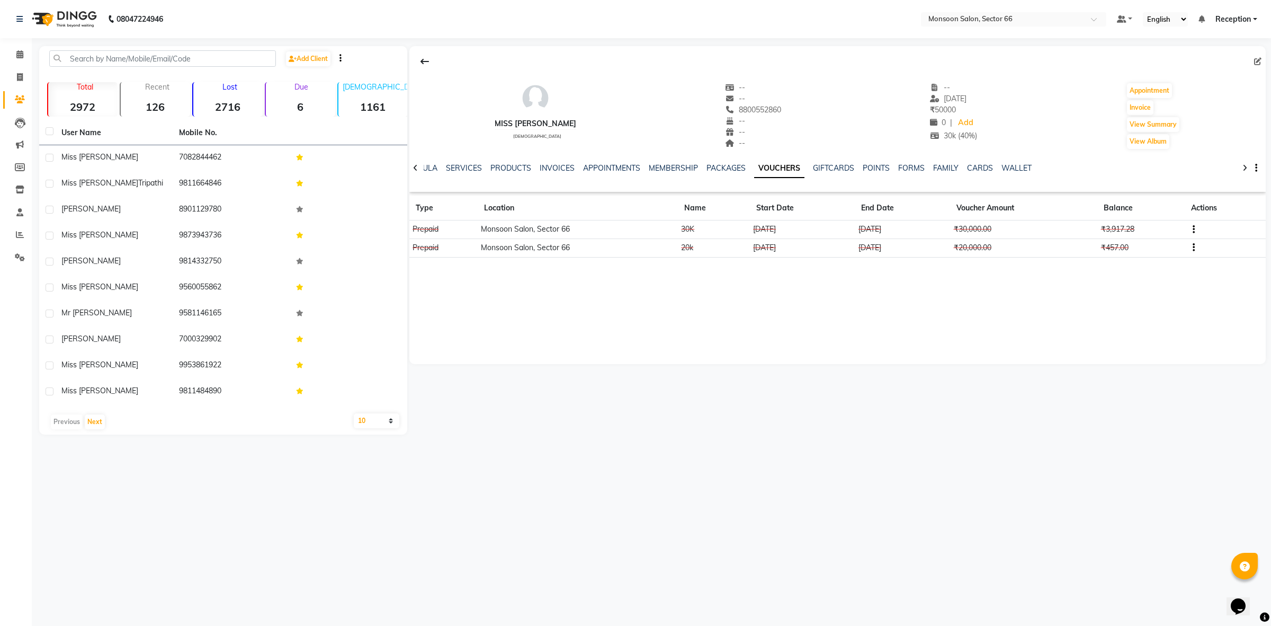
click at [1193, 230] on icon "button" at bounding box center [1194, 229] width 2 height 1
click at [1131, 228] on div "Edit" at bounding box center [1144, 228] width 66 height 13
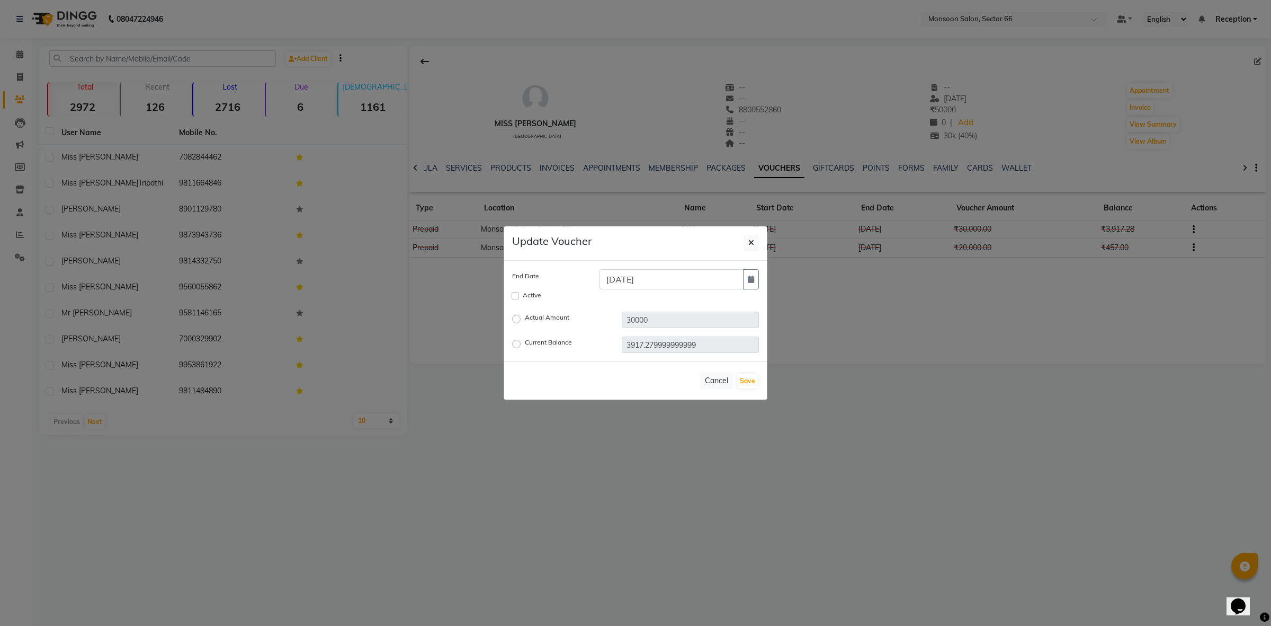
click at [535, 297] on label "Active" at bounding box center [532, 295] width 19 height 10
click at [519, 297] on input "Active" at bounding box center [515, 295] width 7 height 7
checkbox input "true"
click at [748, 382] on button "Save" at bounding box center [747, 380] width 21 height 15
checkbox input "false"
